Goal: Task Accomplishment & Management: Manage account settings

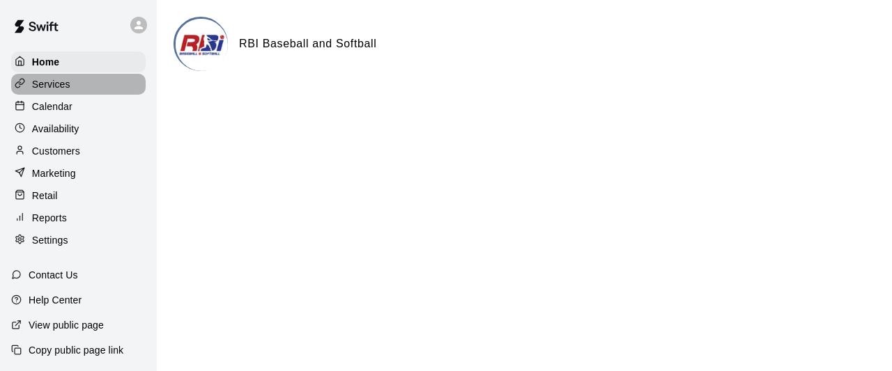
click at [49, 87] on p "Services" at bounding box center [51, 84] width 38 height 14
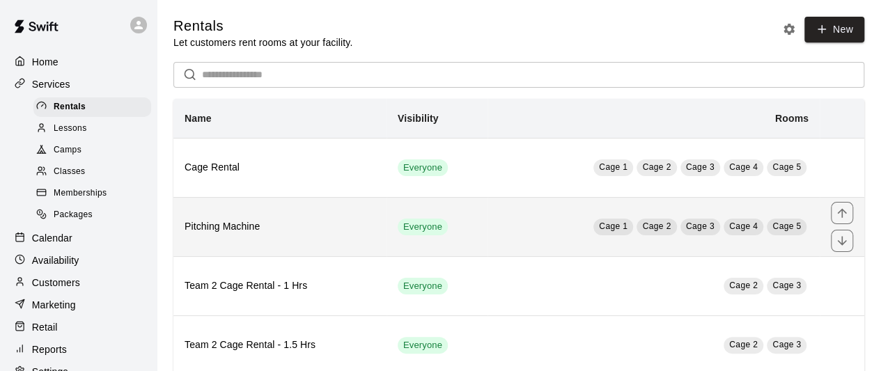
scroll to position [10, 0]
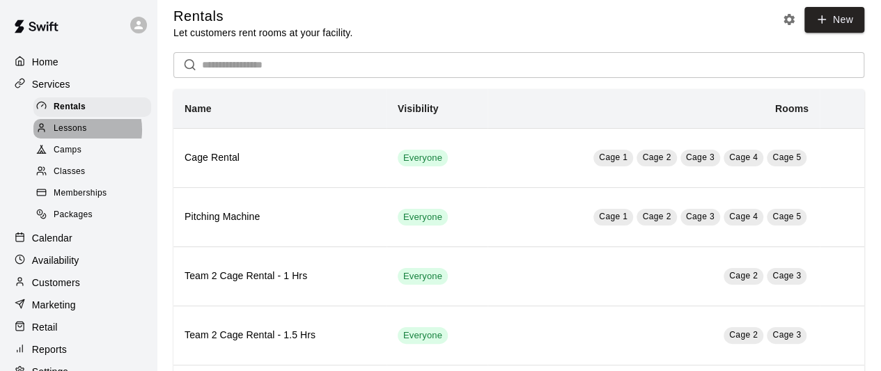
click at [81, 132] on span "Lessons" at bounding box center [70, 129] width 33 height 14
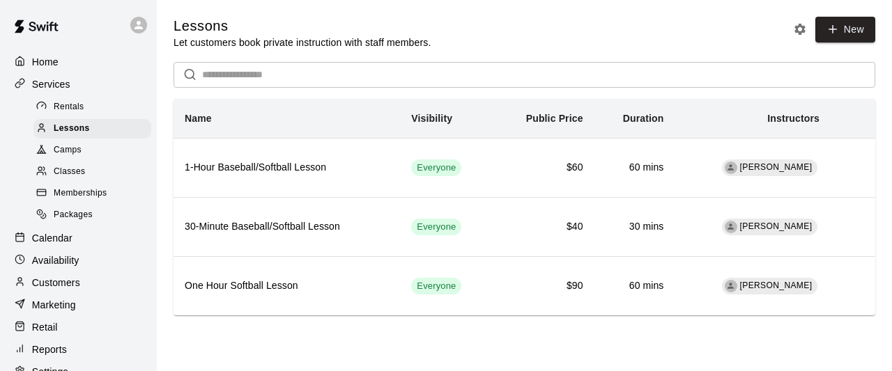
click at [75, 179] on span "Classes" at bounding box center [69, 172] width 31 height 14
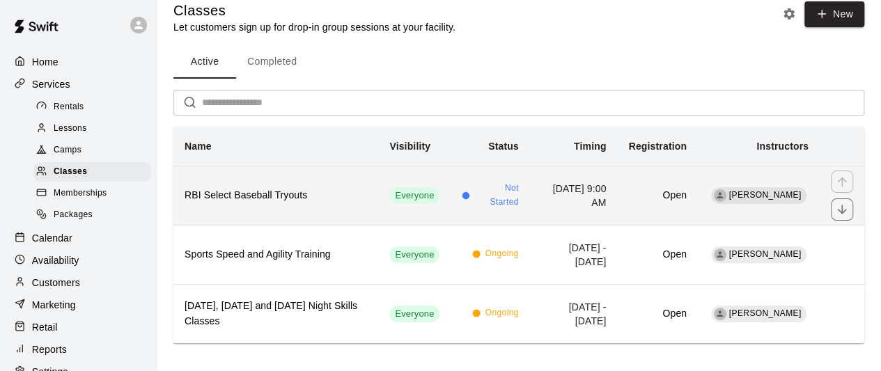
scroll to position [22, 0]
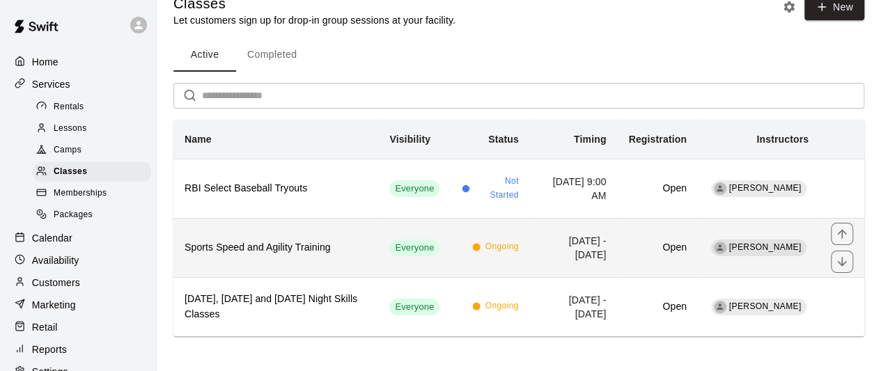
click at [318, 244] on h6 "Sports Speed and Agility Training" at bounding box center [276, 247] width 182 height 15
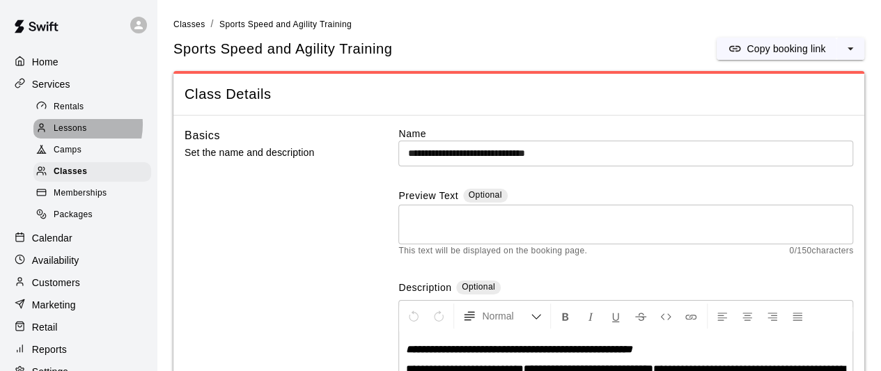
click at [70, 127] on span "Lessons" at bounding box center [70, 129] width 33 height 14
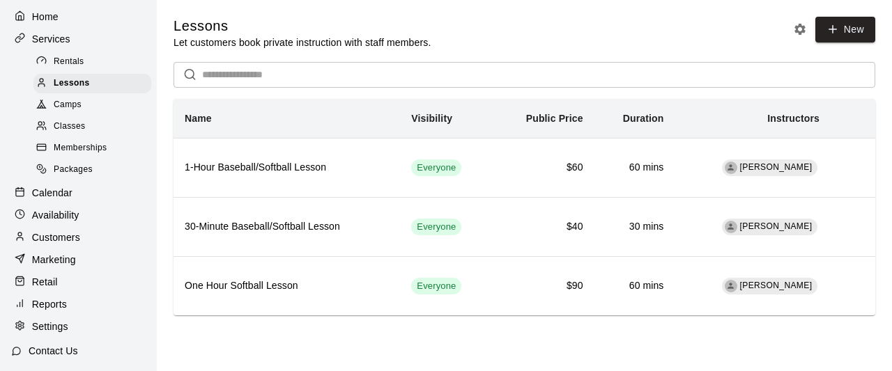
scroll to position [46, 0]
click at [33, 244] on p "Customers" at bounding box center [56, 237] width 48 height 14
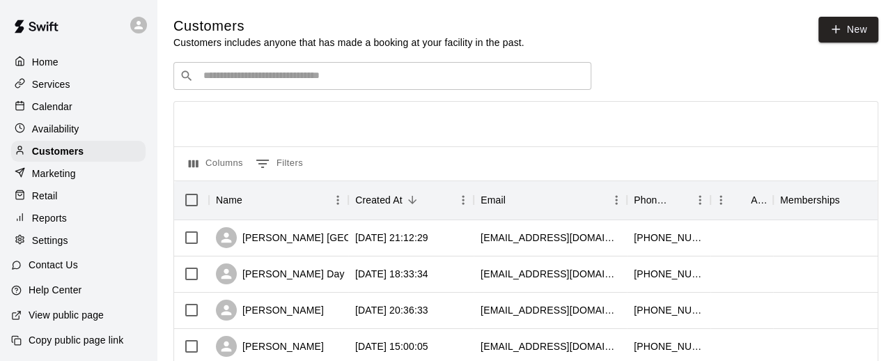
click at [252, 83] on input "Search customers by name or email" at bounding box center [392, 76] width 386 height 14
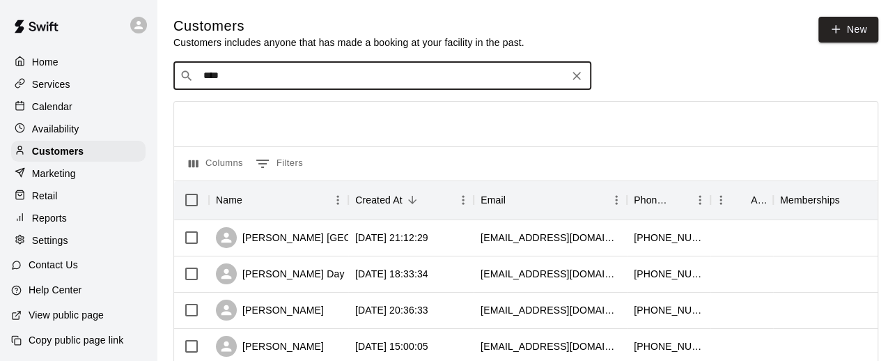
type input "*****"
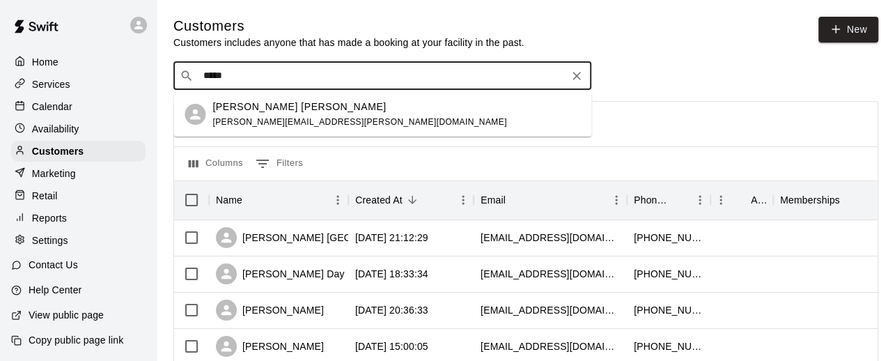
click at [251, 102] on p "Stetson Wright" at bounding box center [298, 107] width 173 height 15
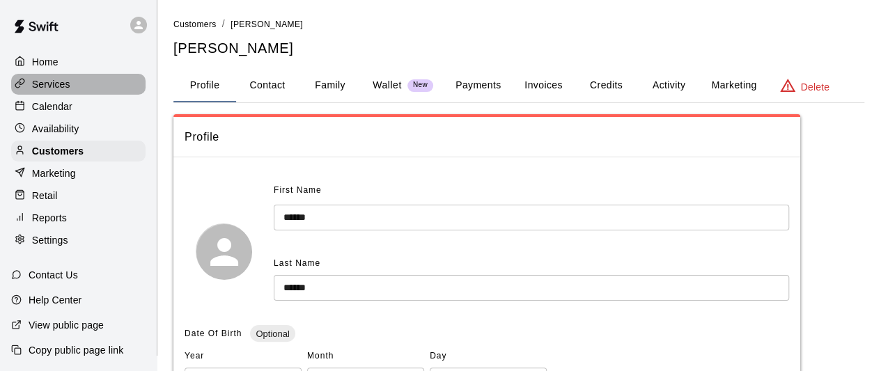
click at [63, 80] on p "Services" at bounding box center [51, 84] width 38 height 14
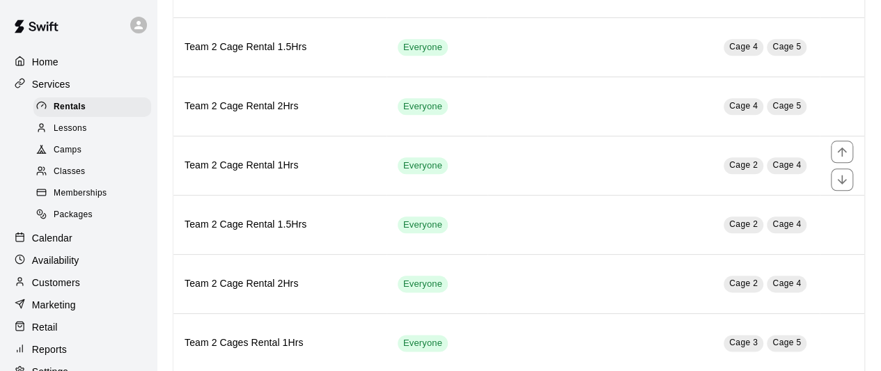
scroll to position [714, 0]
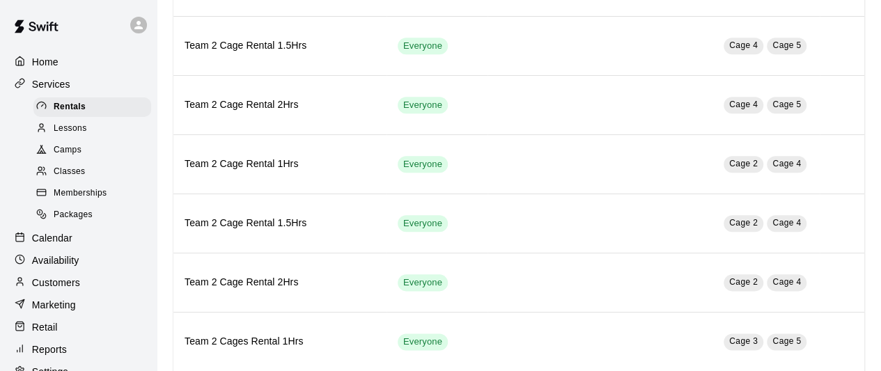
click at [71, 199] on span "Memberships" at bounding box center [80, 194] width 53 height 14
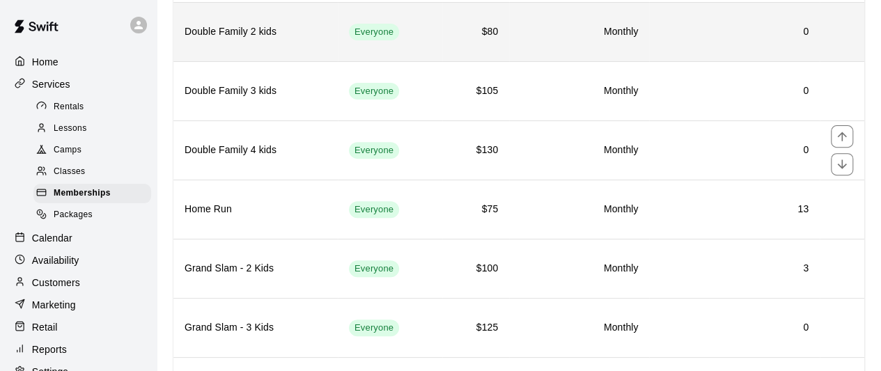
scroll to position [196, 0]
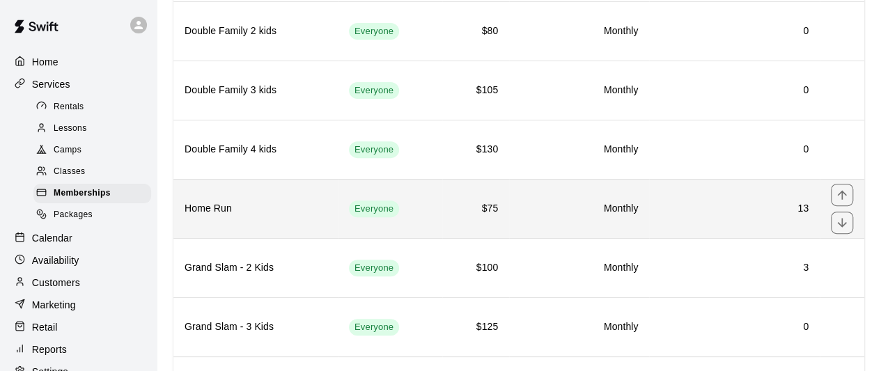
click at [328, 215] on th "Home Run" at bounding box center [255, 208] width 164 height 59
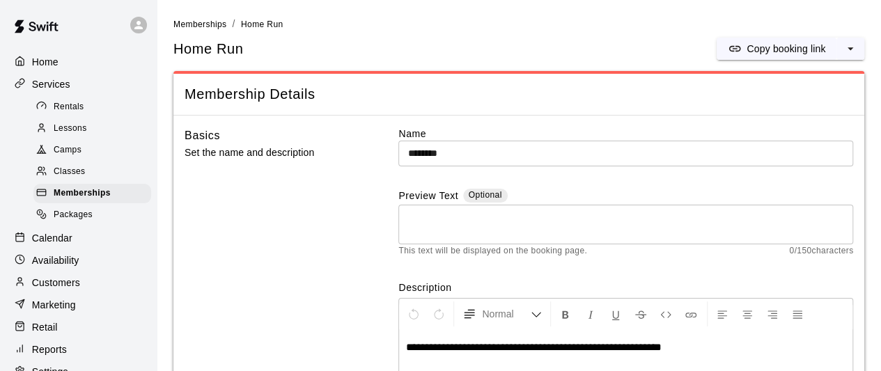
click at [63, 72] on div "Home" at bounding box center [78, 62] width 134 height 21
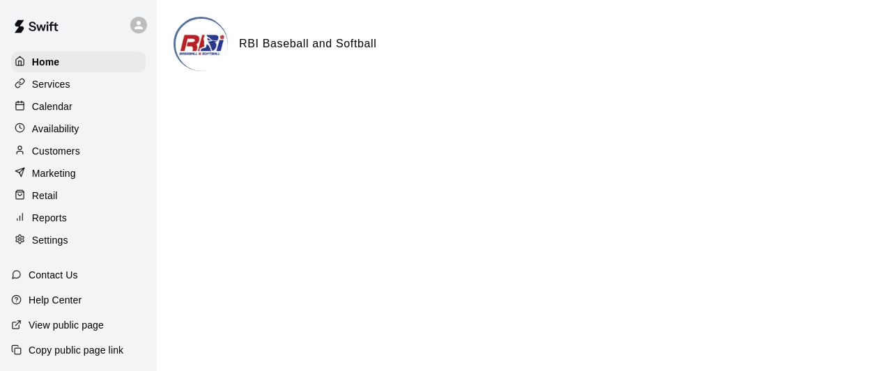
click at [49, 90] on p "Services" at bounding box center [51, 84] width 38 height 14
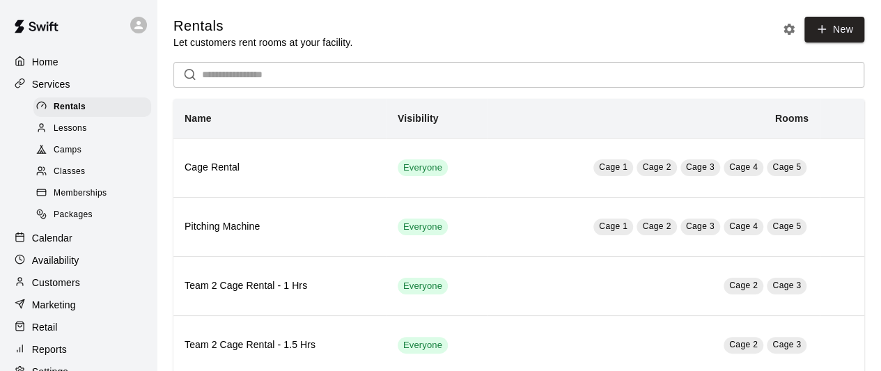
click at [267, 75] on input "text" at bounding box center [533, 75] width 662 height 26
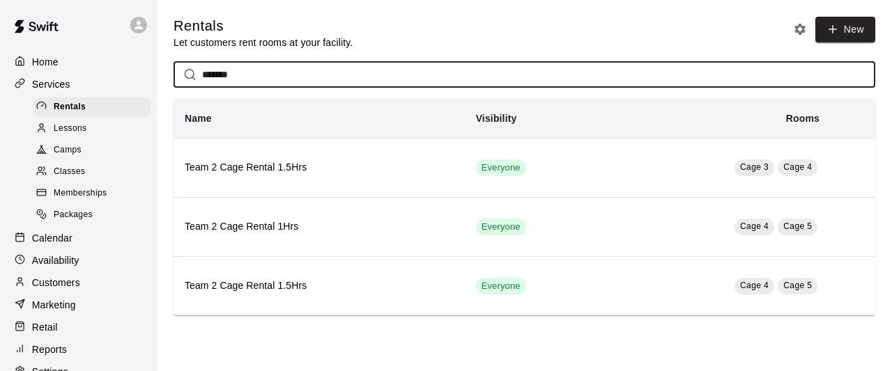
type input "*******"
click at [53, 59] on p "Home" at bounding box center [45, 62] width 26 height 14
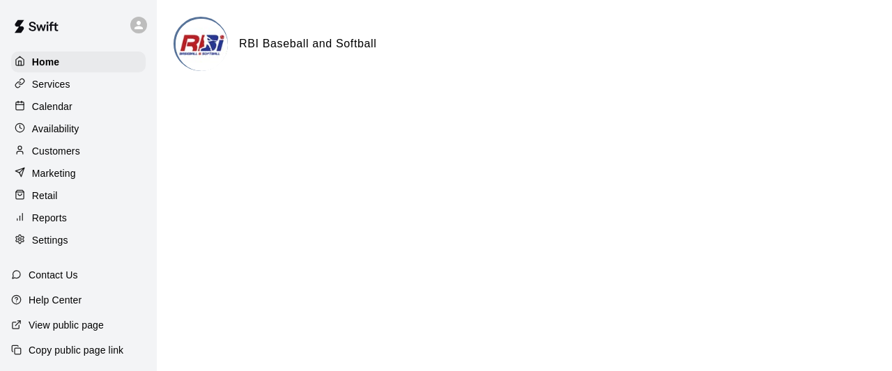
click at [62, 153] on p "Customers" at bounding box center [56, 151] width 48 height 14
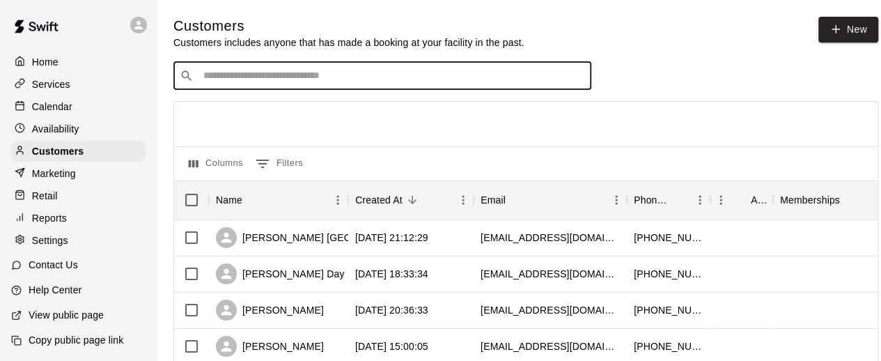
click at [293, 75] on input "Search customers by name or email" at bounding box center [392, 76] width 386 height 14
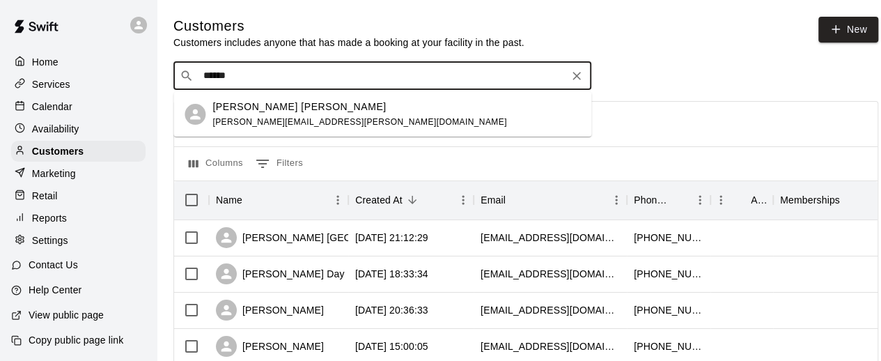
type input "*******"
click at [276, 111] on p "Stetson Wright" at bounding box center [298, 107] width 173 height 15
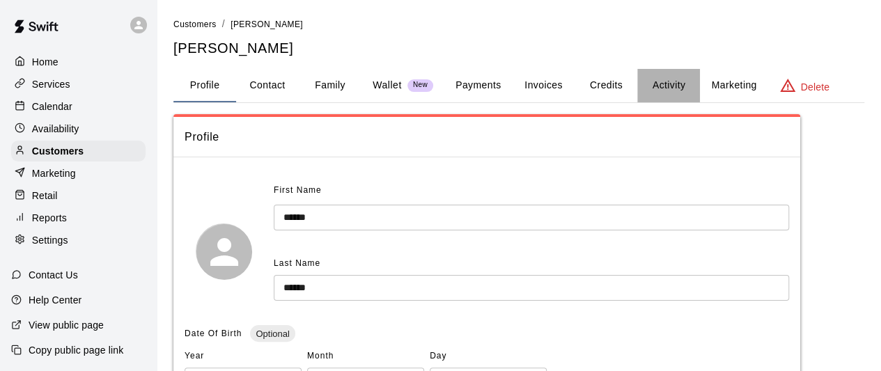
click at [666, 86] on button "Activity" at bounding box center [668, 85] width 63 height 33
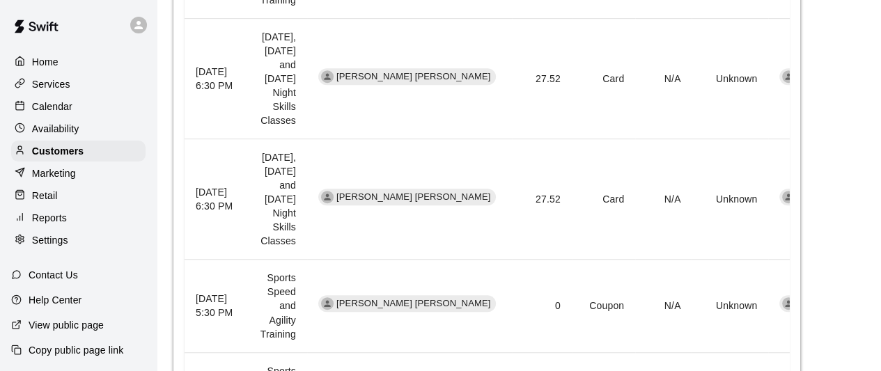
scroll to position [678, 0]
click at [0, 210] on div "Home Services Calendar Availability Customers Marketing Retail Reports Settings" at bounding box center [78, 151] width 157 height 202
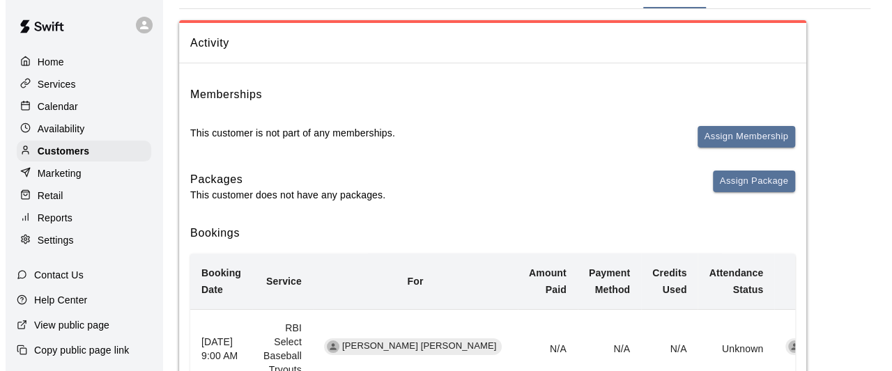
scroll to position [93, 0]
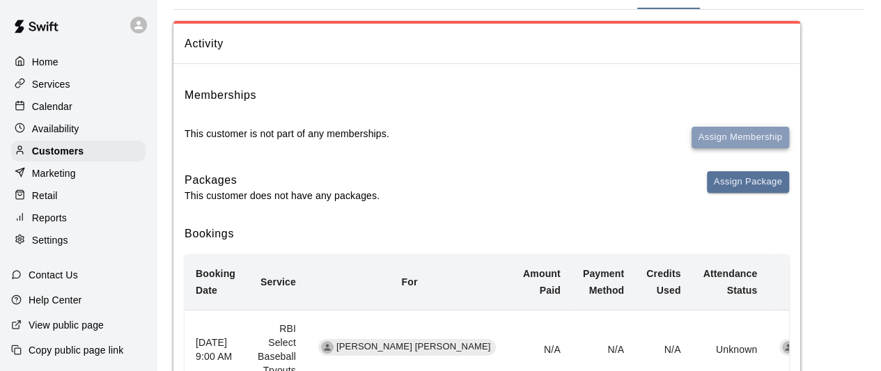
click at [766, 141] on button "Assign Membership" at bounding box center [741, 138] width 98 height 22
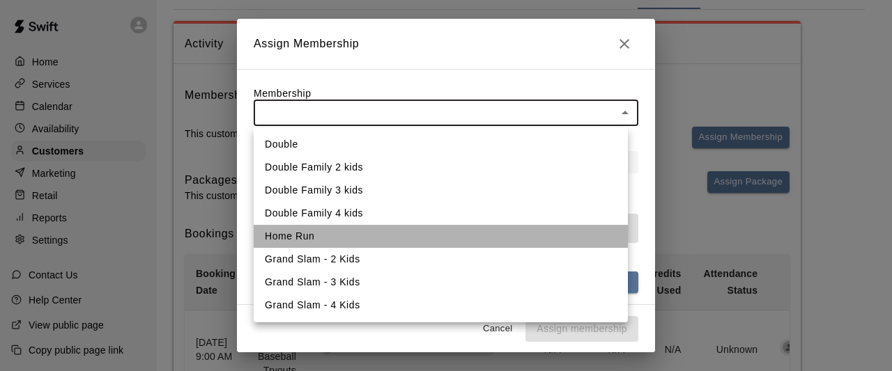
click at [339, 241] on li "Home Run" at bounding box center [441, 236] width 374 height 23
type input "**********"
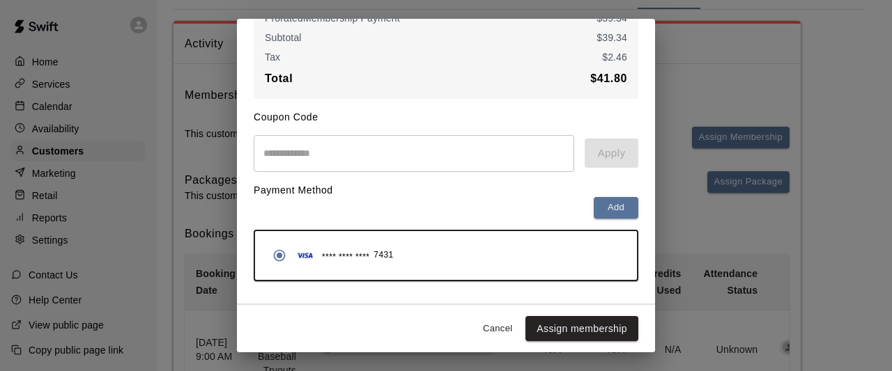
scroll to position [259, 0]
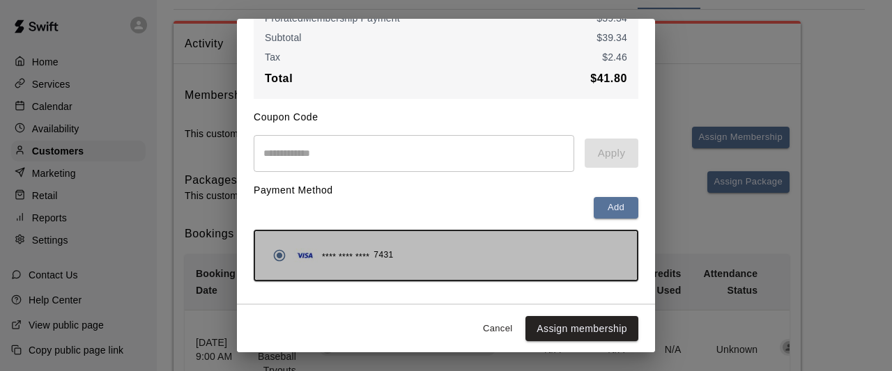
click at [513, 258] on div "**** **** **** 7431" at bounding box center [445, 255] width 359 height 26
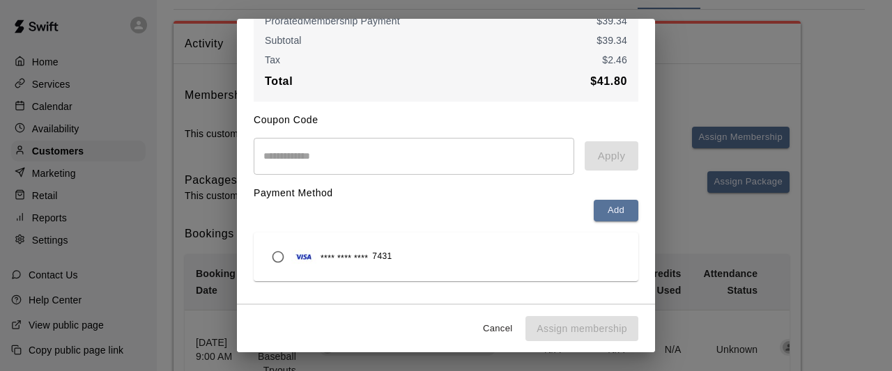
click at [421, 257] on div "**** **** **** 7431" at bounding box center [446, 257] width 362 height 26
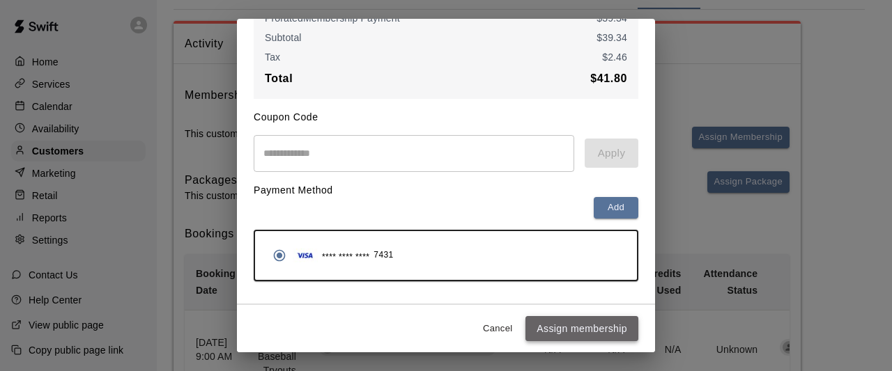
click at [566, 332] on button "Assign membership" at bounding box center [581, 329] width 113 height 26
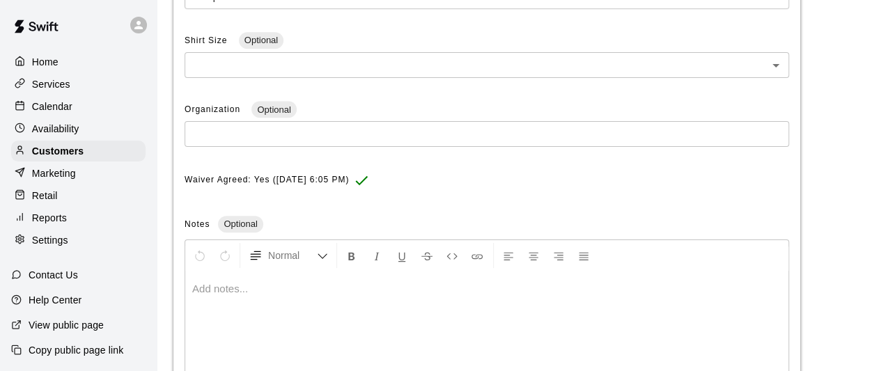
scroll to position [456, 0]
